Goal: Transaction & Acquisition: Purchase product/service

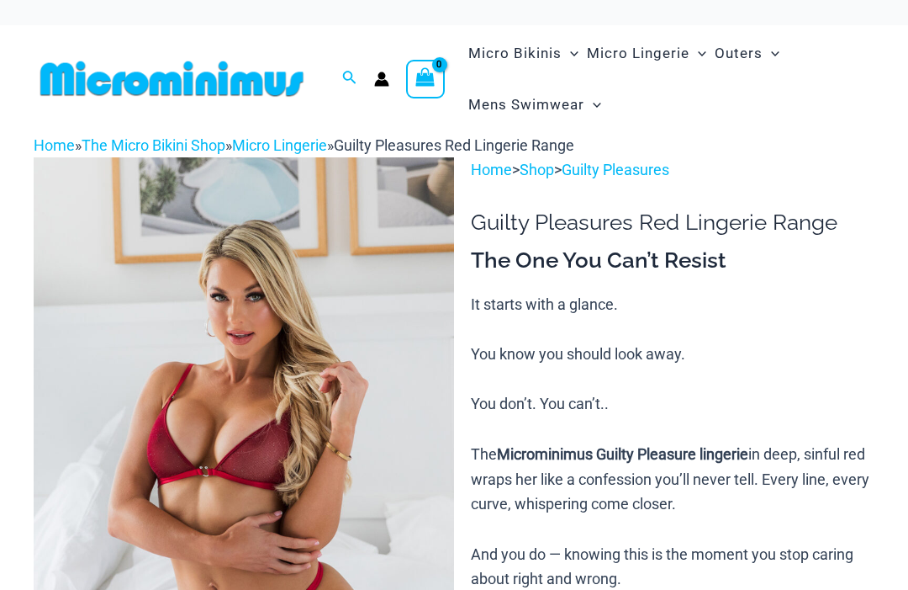
click at [381, 411] on img at bounding box center [244, 472] width 421 height 631
click at [382, 386] on img at bounding box center [244, 472] width 421 height 631
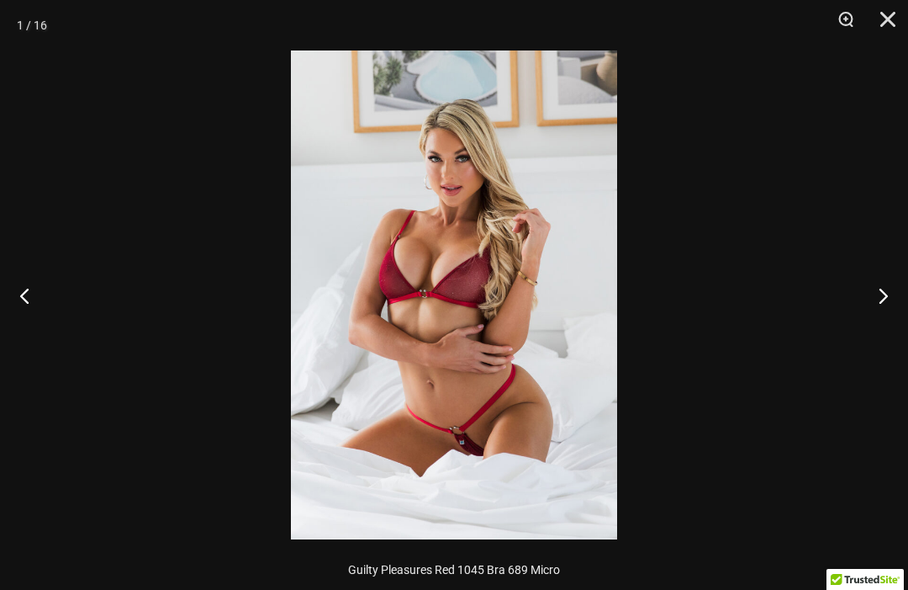
click at [580, 369] on img at bounding box center [454, 294] width 326 height 489
click at [580, 368] on img at bounding box center [454, 294] width 326 height 489
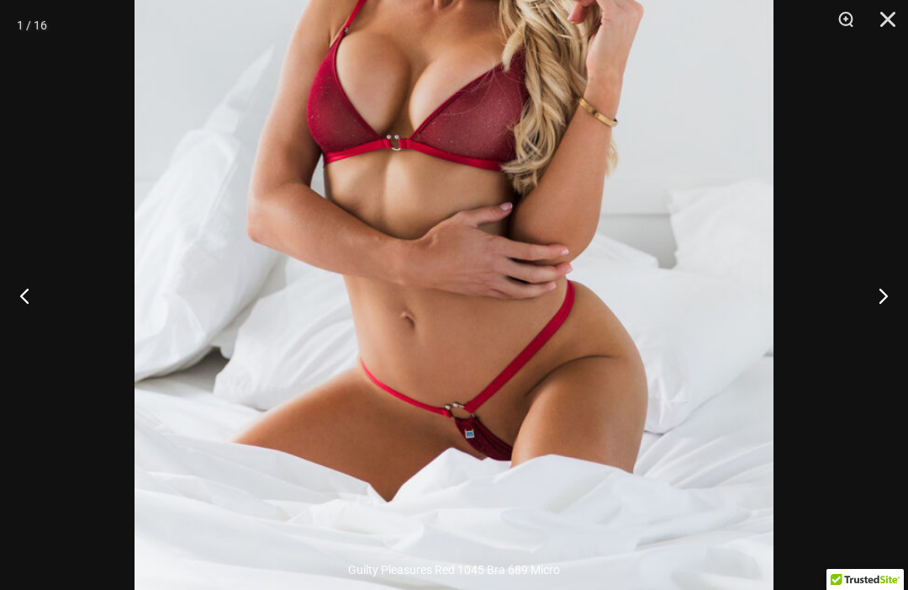
click at [882, 288] on button "Next" at bounding box center [876, 295] width 63 height 84
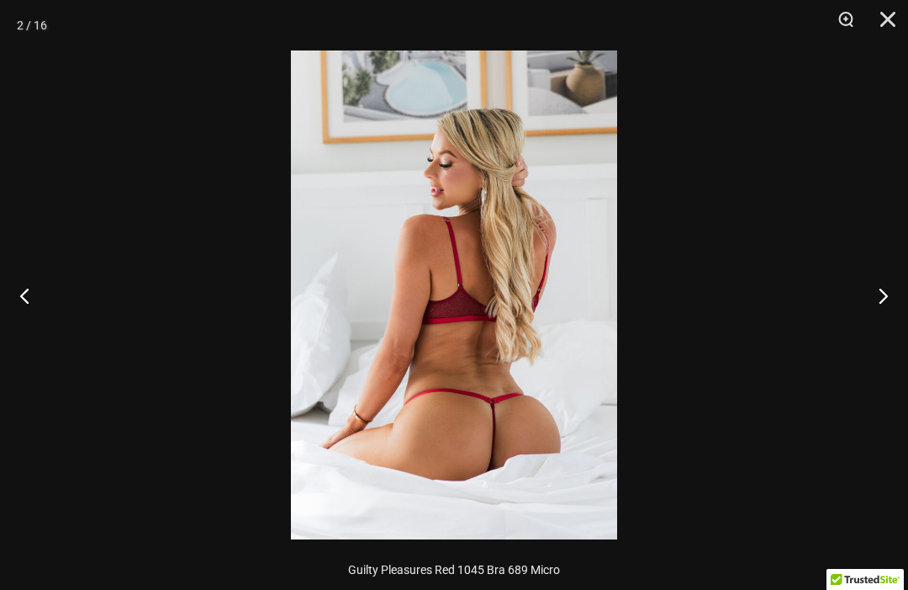
click at [881, 299] on button "Next" at bounding box center [876, 295] width 63 height 84
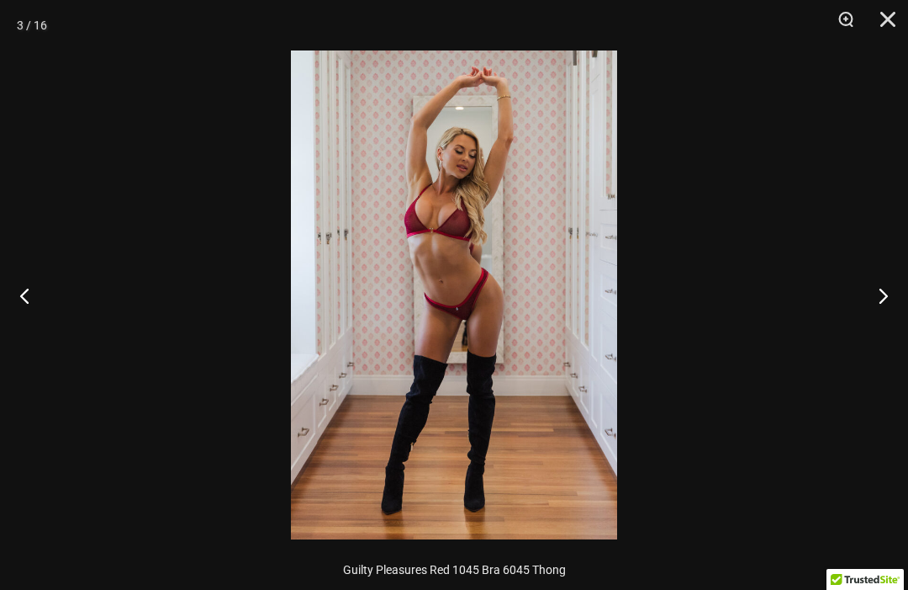
click at [867, 304] on button "Next" at bounding box center [876, 295] width 63 height 84
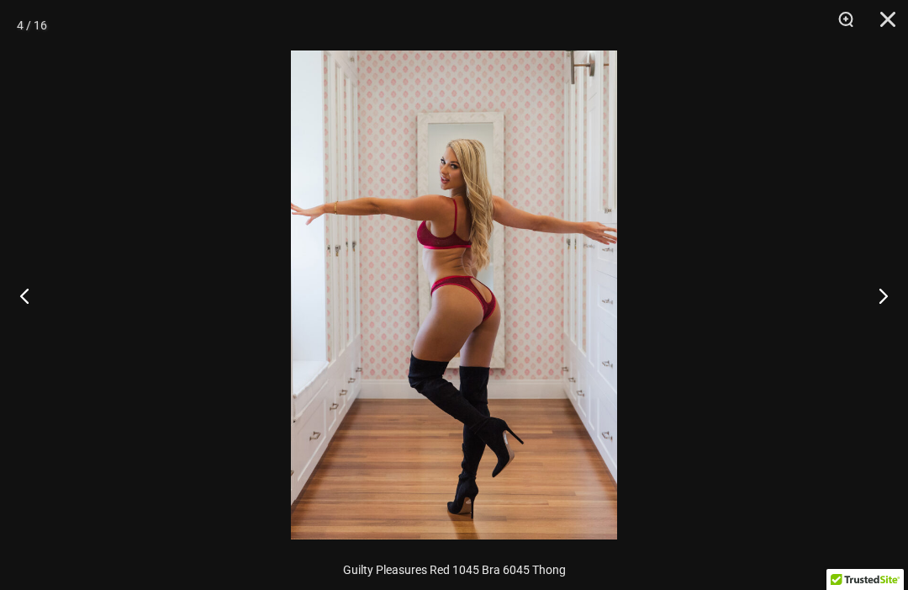
click at [867, 310] on button "Next" at bounding box center [876, 295] width 63 height 84
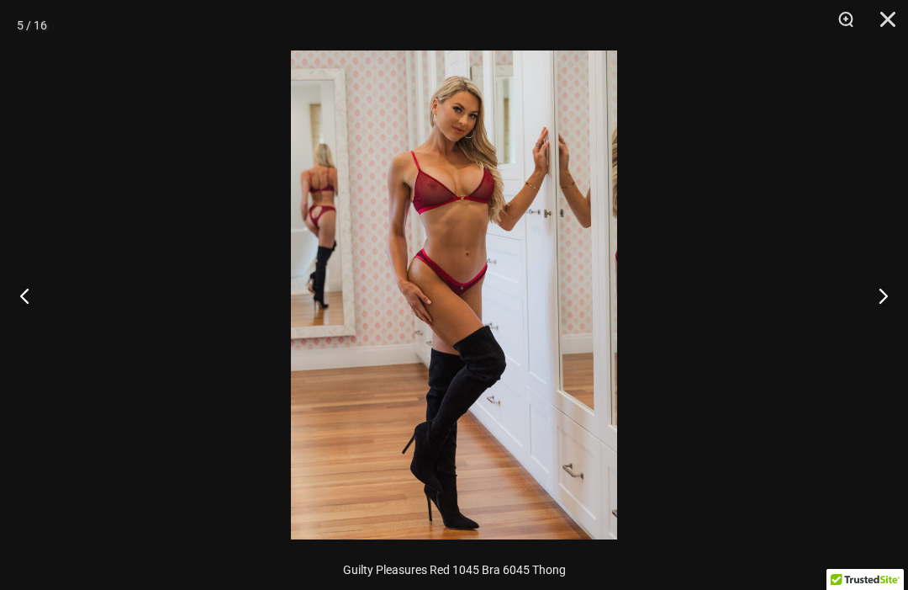
click at [861, 315] on button "Next" at bounding box center [876, 295] width 63 height 84
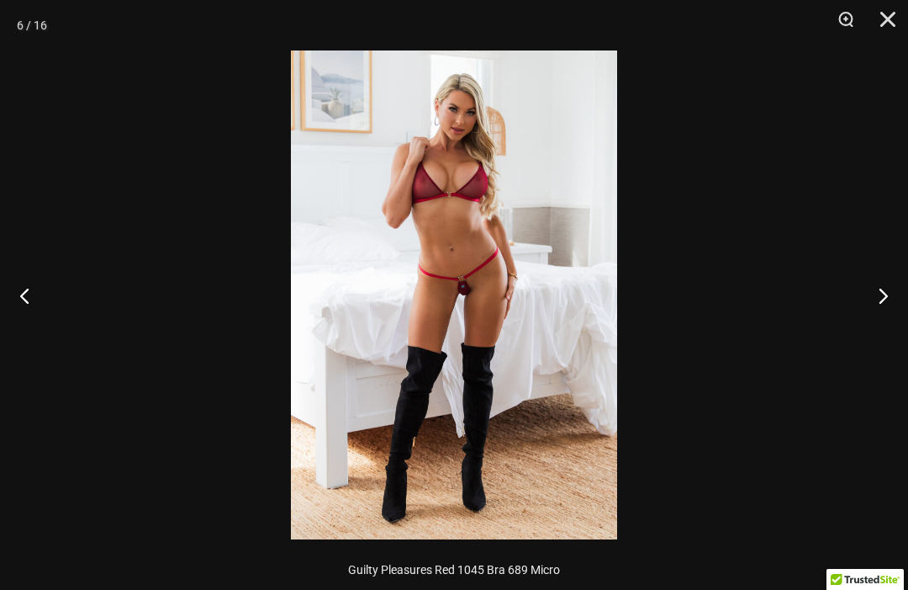
click at [593, 340] on img at bounding box center [454, 294] width 326 height 489
click at [592, 339] on img at bounding box center [454, 294] width 326 height 489
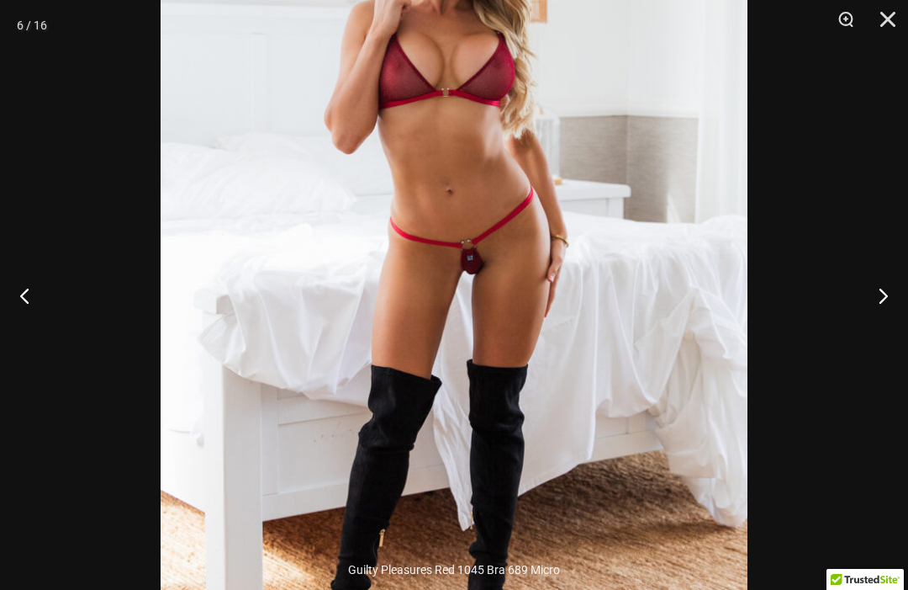
click at [872, 306] on button "Next" at bounding box center [876, 295] width 63 height 84
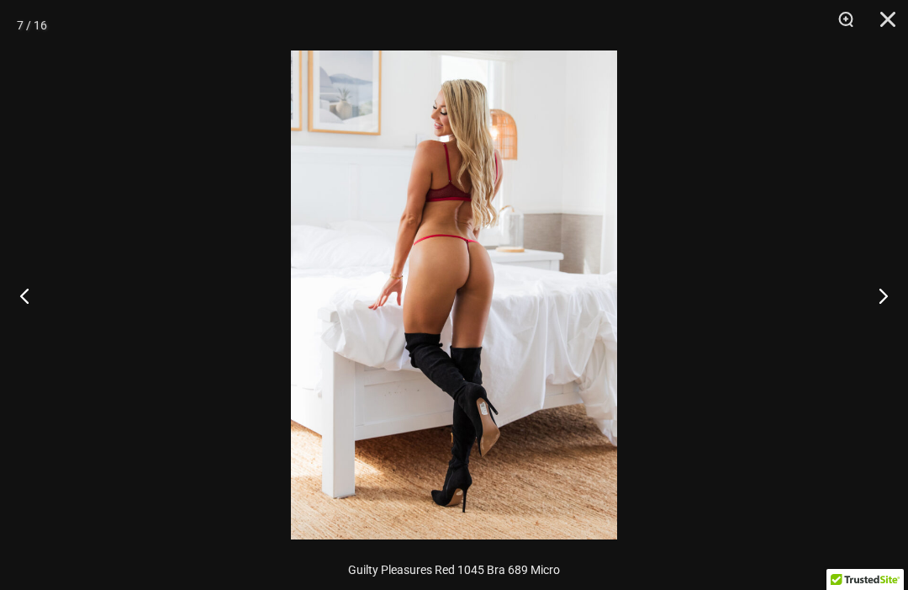
click at [865, 315] on button "Next" at bounding box center [876, 295] width 63 height 84
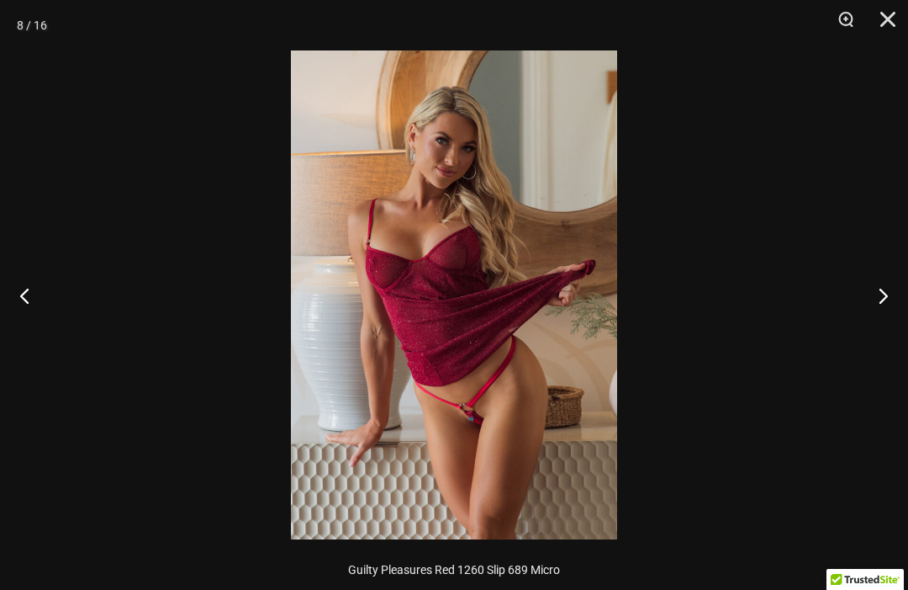
click at [567, 348] on img at bounding box center [454, 294] width 326 height 489
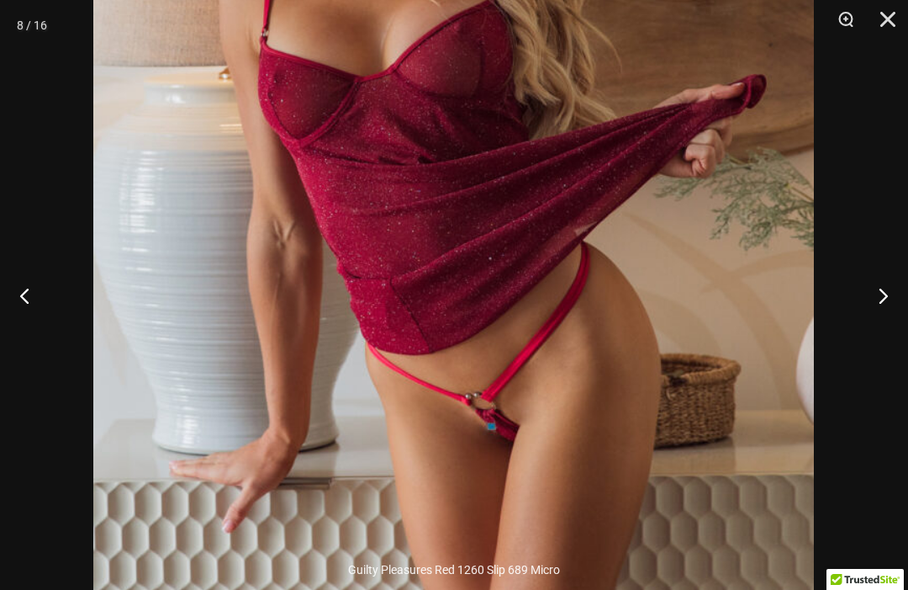
click at [874, 299] on button "Next" at bounding box center [876, 295] width 63 height 84
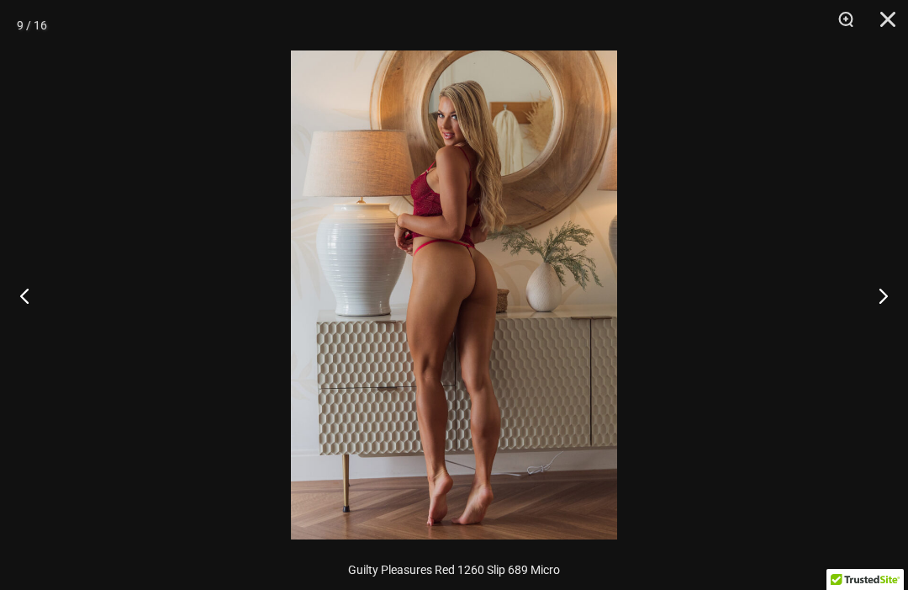
click at [867, 313] on button "Next" at bounding box center [876, 295] width 63 height 84
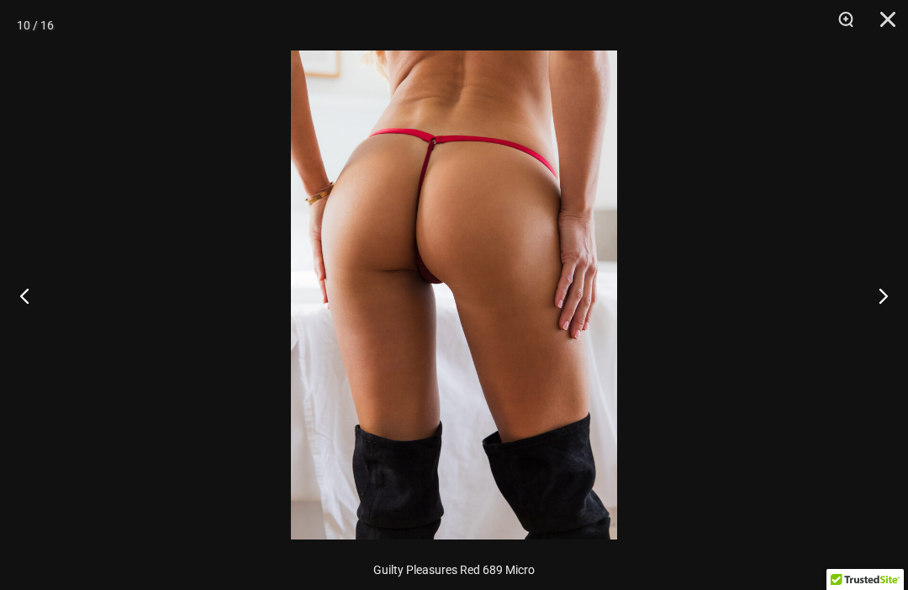
click at [862, 325] on button "Next" at bounding box center [876, 295] width 63 height 84
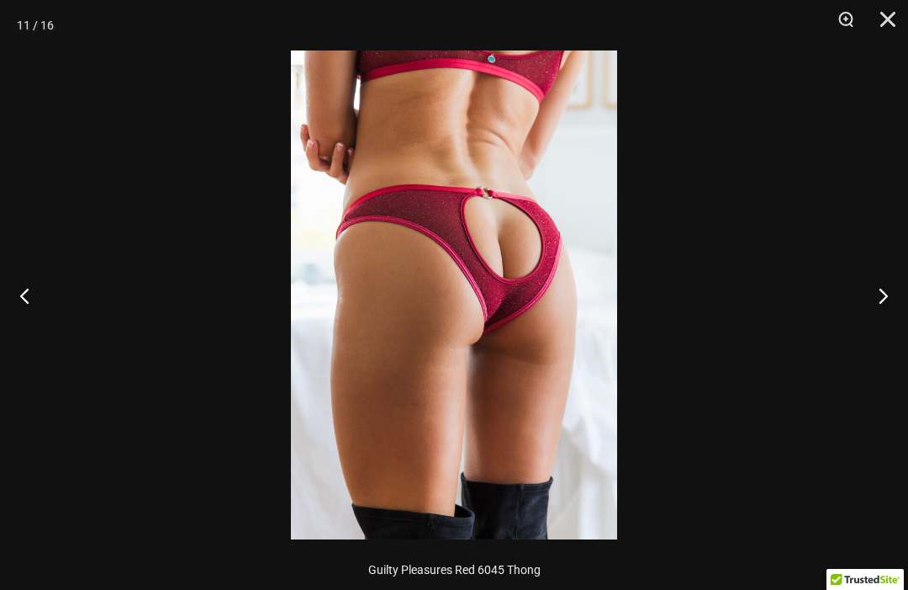
click at [858, 328] on button "Next" at bounding box center [876, 295] width 63 height 84
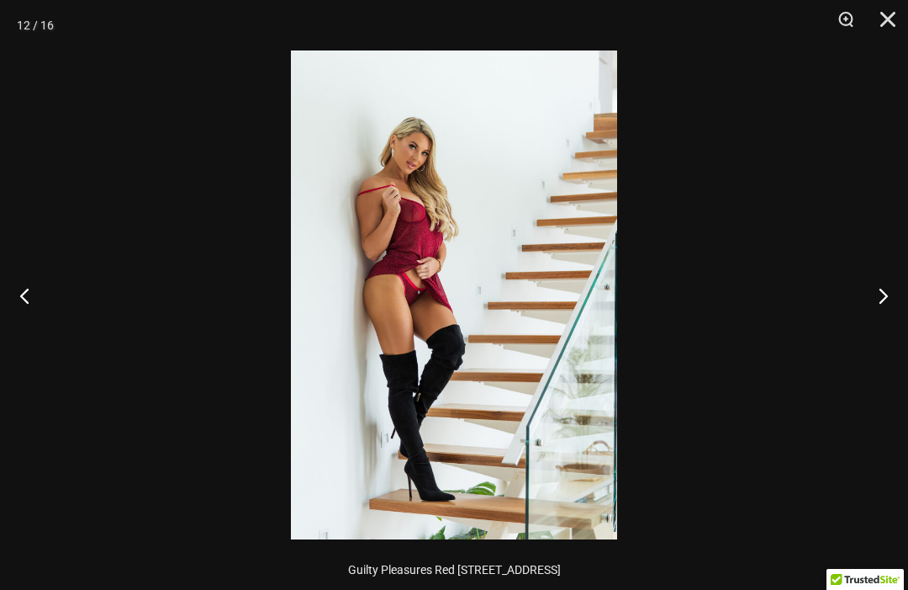
click at [855, 329] on button "Next" at bounding box center [876, 295] width 63 height 84
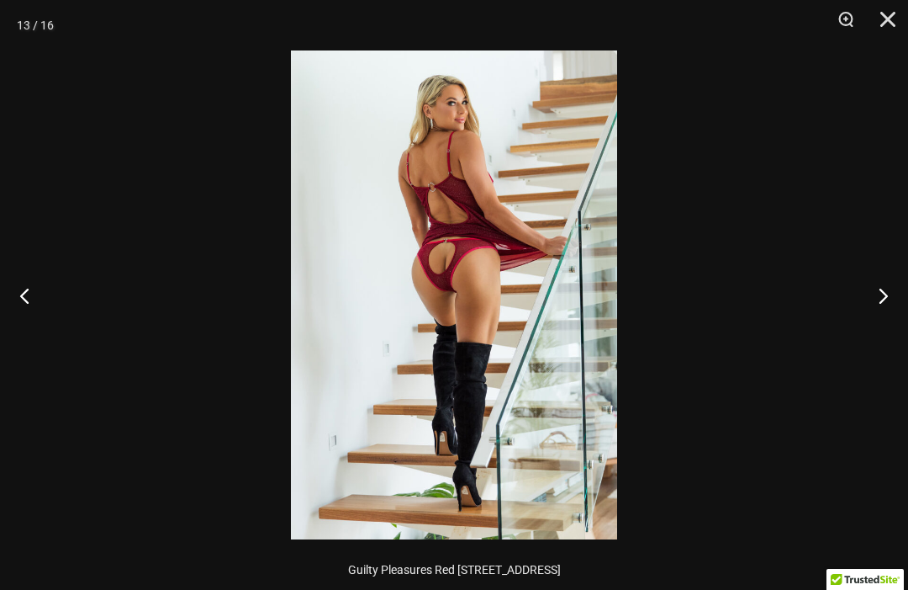
click at [893, 20] on button "Close" at bounding box center [882, 25] width 42 height 50
